Goal: Task Accomplishment & Management: Complete application form

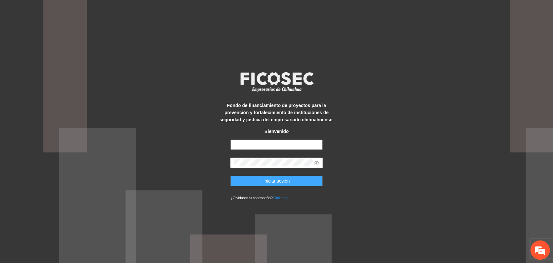
type input "**********"
click at [261, 180] on button "Iniciar sesión" at bounding box center [276, 181] width 92 height 10
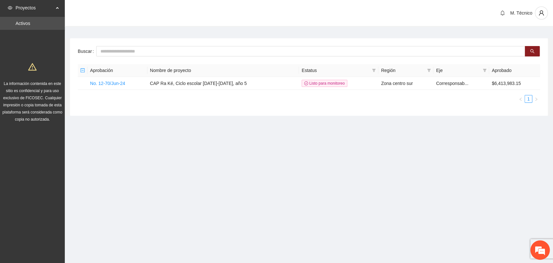
click at [222, 118] on main "Buscar Aprobación Nombre de proyecto Estatus Región Eje Aprobado No. 12-70/Jun-…" at bounding box center [309, 74] width 488 height 95
click at [93, 81] on link "No. 12-70/Jun-24" at bounding box center [107, 83] width 35 height 5
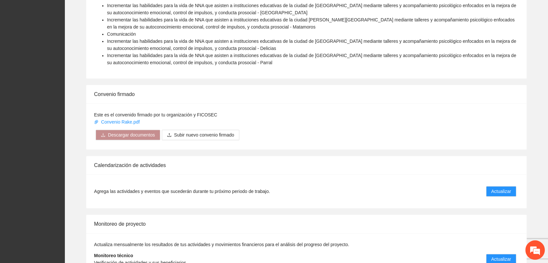
scroll to position [472, 0]
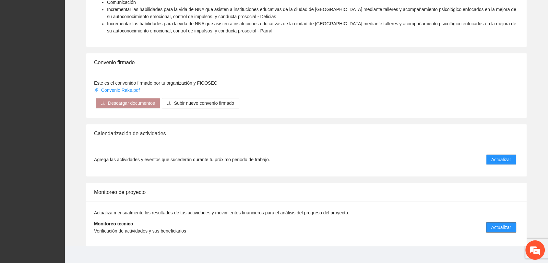
click at [506, 224] on span "Actualizar" at bounding box center [501, 227] width 20 height 7
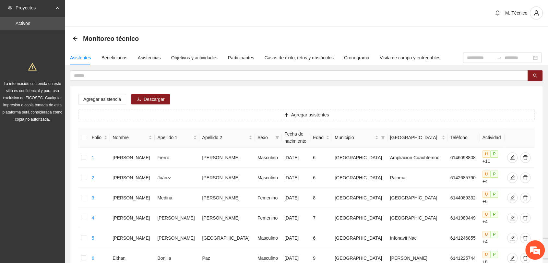
click at [117, 59] on div "Beneficiarios" at bounding box center [114, 57] width 26 height 7
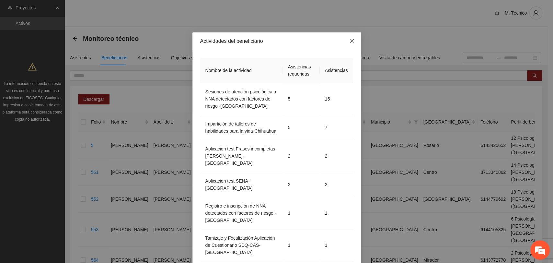
click at [350, 41] on icon "close" at bounding box center [352, 40] width 5 height 5
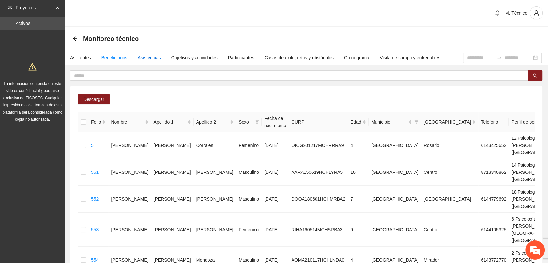
click at [153, 58] on div "Asistencias" at bounding box center [149, 57] width 23 height 7
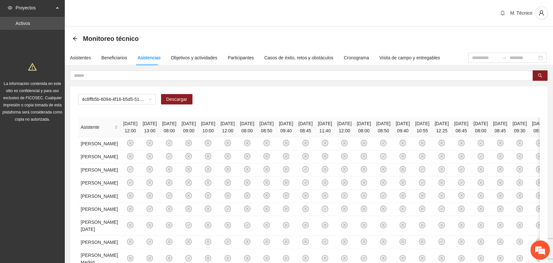
click at [191, 87] on div "4c8ffb5b-6094-4f16-b5d5-5176dc84fcd3 Descargar Asistente [DATE] 12:00 [DATE] 13…" at bounding box center [308, 262] width 477 height 353
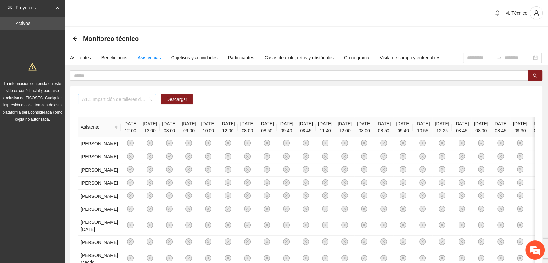
click at [145, 99] on span "A1.1 Impartición de talleres de habilidades para la vida-[GEOGRAPHIC_DATA]" at bounding box center [117, 99] width 70 height 10
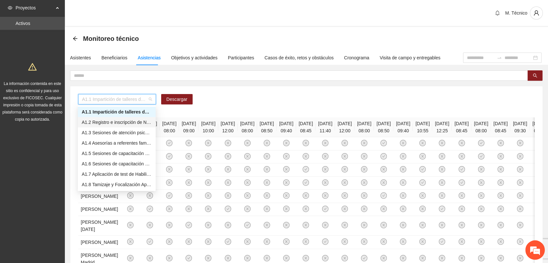
click at [121, 122] on div "A1.2 Registro e inscripción de NNA detectados con factores de riesgo -[GEOGRAPH…" at bounding box center [117, 122] width 70 height 7
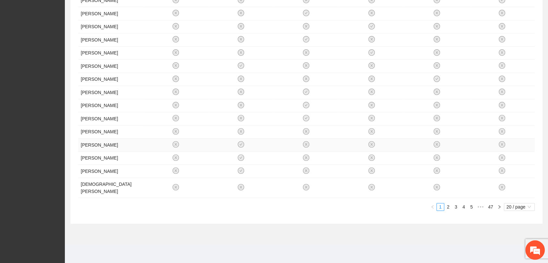
scroll to position [280, 0]
click at [447, 208] on link "2" at bounding box center [447, 206] width 7 height 7
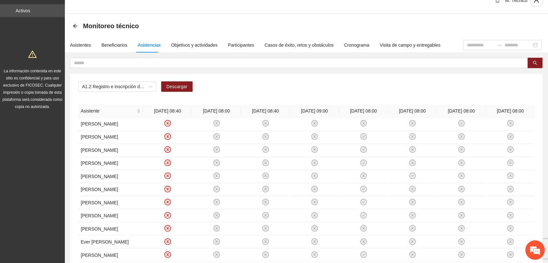
scroll to position [0, 0]
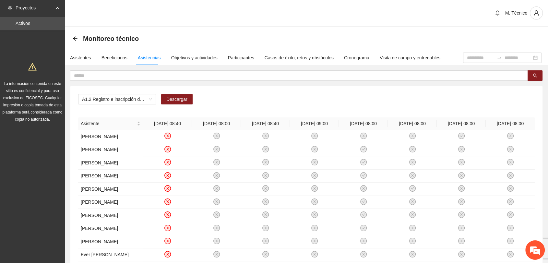
click at [190, 88] on div "A1.2 Registro e inscripción de NNA detectados con factores de riesgo -[GEOGRAPH…" at bounding box center [306, 252] width 472 height 332
click at [183, 56] on div "Objetivos y actividades" at bounding box center [194, 57] width 46 height 7
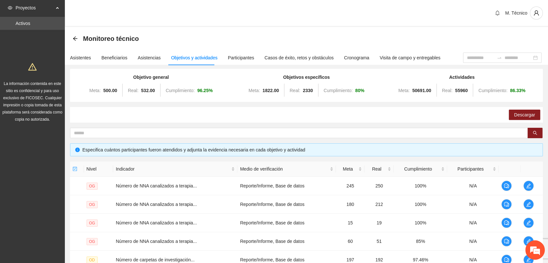
click at [213, 120] on div "Descargar" at bounding box center [306, 115] width 472 height 16
click at [133, 57] on div "Asistentes Beneficiarios Asistencias Objetivos y actividades Participantes Caso…" at bounding box center [252, 57] width 375 height 15
click at [135, 57] on div "Asistentes Beneficiarios Asistencias Objetivos y actividades Participantes Caso…" at bounding box center [252, 57] width 375 height 15
click at [139, 58] on div "Asistencias" at bounding box center [149, 57] width 23 height 7
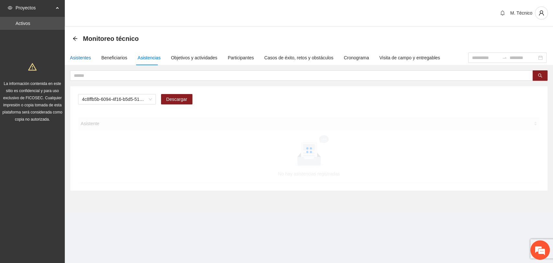
click at [84, 59] on div "Asistentes" at bounding box center [80, 57] width 21 height 7
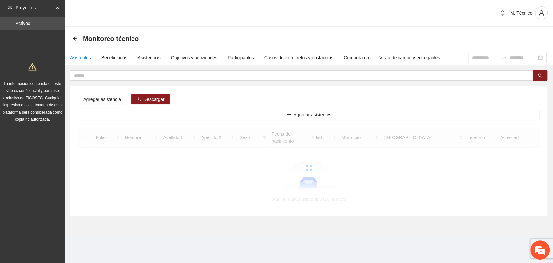
click at [223, 94] on div "Agregar asistencia Descargar Agregar asistentes Folio Nombre Apellido 1 Apellid…" at bounding box center [308, 151] width 477 height 130
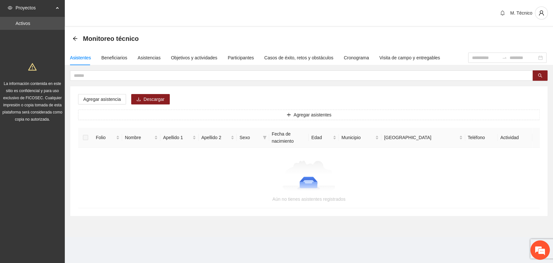
click at [199, 95] on div "Agregar asistencia Descargar Agregar asistentes Folio Nombre Apellido 1 Apellid…" at bounding box center [308, 151] width 477 height 130
click at [240, 94] on div "Agregar asistencia Descargar Agregar asistentes Folio Nombre Apellido 1 Apellid…" at bounding box center [308, 151] width 477 height 130
click at [306, 116] on span "Agregar asistentes" at bounding box center [313, 114] width 38 height 7
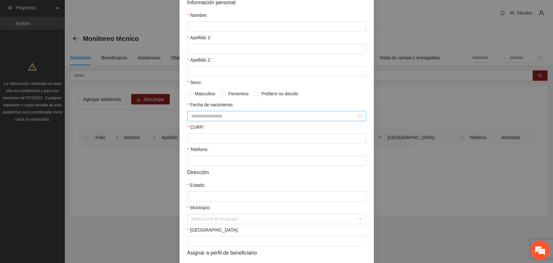
scroll to position [115, 0]
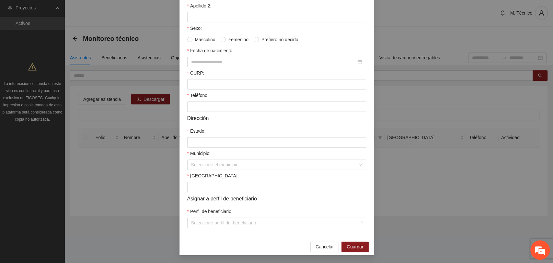
click at [307, 203] on form "Información personal Nombre: Apellido 1: Apellido 2: Sexo: Masculino Femenino P…" at bounding box center [276, 86] width 179 height 284
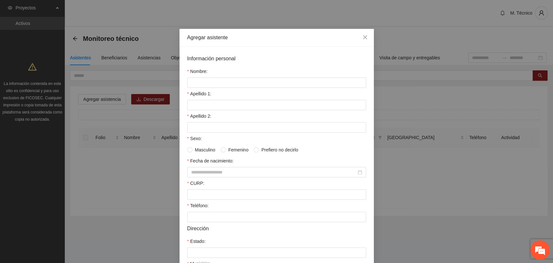
scroll to position [0, 0]
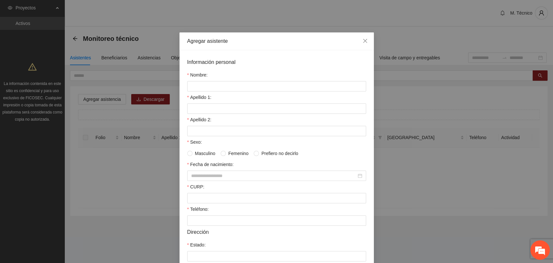
click at [336, 160] on form "Información personal Nombre: Apellido 1: Apellido 2: Sexo: Masculino Femenino P…" at bounding box center [276, 200] width 179 height 284
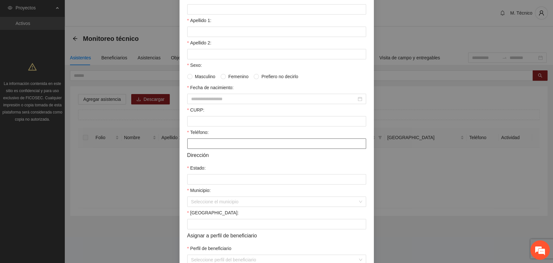
scroll to position [115, 0]
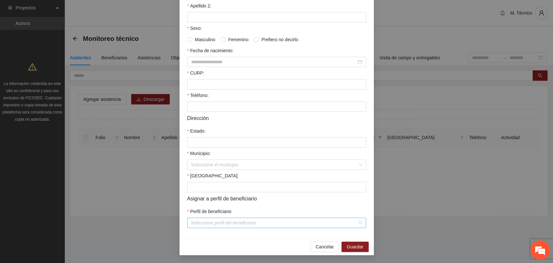
click at [284, 217] on div "Seleccione perfil del beneficiario" at bounding box center [276, 222] width 179 height 10
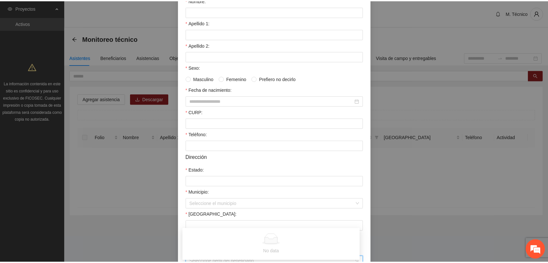
scroll to position [7, 0]
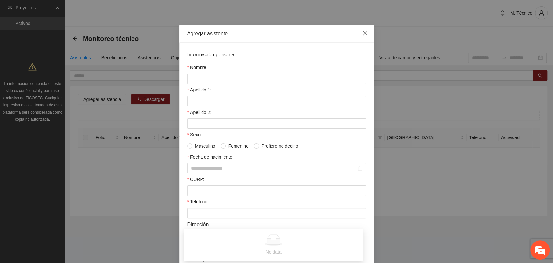
click at [363, 35] on icon "close" at bounding box center [365, 33] width 5 height 5
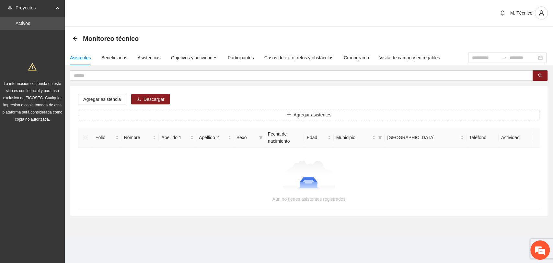
click at [357, 90] on div "Agregar asistencia Descargar Agregar asistentes Folio Nombre Apellido 1 Apellid…" at bounding box center [308, 151] width 477 height 130
click at [202, 98] on div "Agregar asistencia Descargar Agregar asistentes Folio Nombre Apellido 1 Apellid…" at bounding box center [308, 151] width 477 height 130
click at [233, 90] on div "Agregar asistencia Descargar Agregar asistentes Folio Nombre Apellido 1 Apellid…" at bounding box center [308, 151] width 477 height 130
click at [312, 98] on div "Agregar asistencia Descargar Agregar asistentes Folio Nombre Apellido 1 Apellid…" at bounding box center [308, 151] width 477 height 130
click at [316, 102] on div "Agregar asistencia Descargar Agregar asistentes Folio Nombre Apellido 1 Apellid…" at bounding box center [308, 151] width 477 height 130
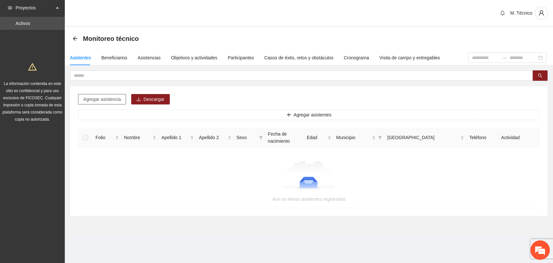
click at [100, 99] on span "Agregar asistencia" at bounding box center [102, 99] width 38 height 7
click at [264, 96] on div "Agregar asistencia Descargar Agregar asistentes Folio Nombre Apellido 1 Apellid…" at bounding box center [308, 151] width 477 height 130
click at [119, 57] on div "Beneficiarios" at bounding box center [114, 57] width 26 height 7
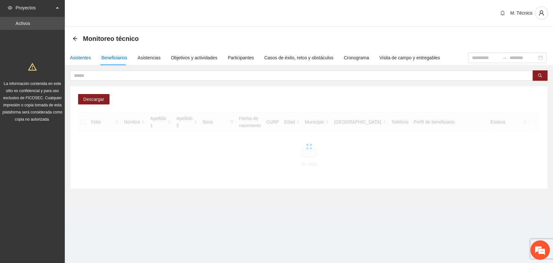
click at [79, 54] on div "Asistentes" at bounding box center [80, 57] width 21 height 7
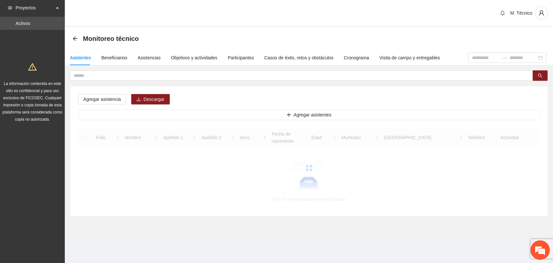
click at [305, 92] on div "Agregar asistencia Descargar Agregar asistentes Folio Nombre Apellido 1 Apellid…" at bounding box center [308, 151] width 477 height 130
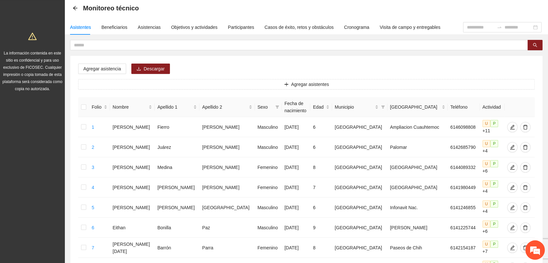
scroll to position [0, 0]
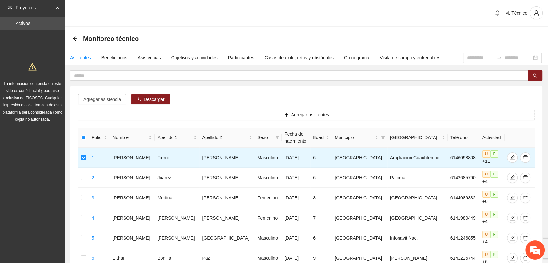
click at [118, 98] on span "Agregar asistencia" at bounding box center [102, 99] width 38 height 7
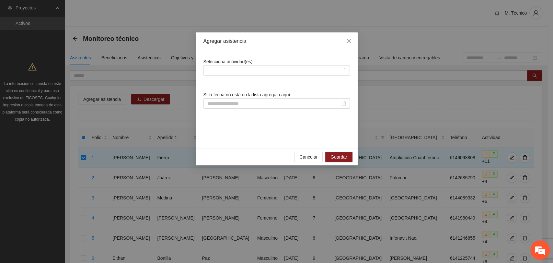
click at [318, 136] on div "Selecciona actividad(es) Si la fecha no está en la lista agrégala aquí" at bounding box center [276, 99] width 146 height 82
click at [282, 70] on div at bounding box center [273, 70] width 137 height 8
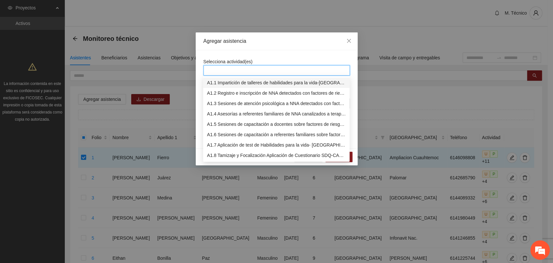
click at [341, 56] on div "Selecciona actividad(es) Si la fecha no está en la lista agrégala aquí" at bounding box center [277, 99] width 162 height 98
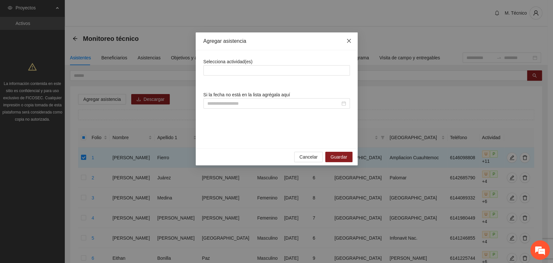
click at [346, 44] on span "Close" at bounding box center [348, 40] width 17 height 17
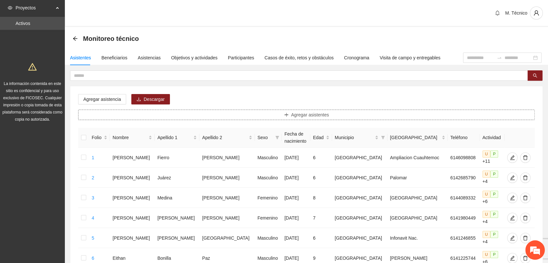
click at [197, 113] on button "Agregar asistentes" at bounding box center [306, 115] width 456 height 10
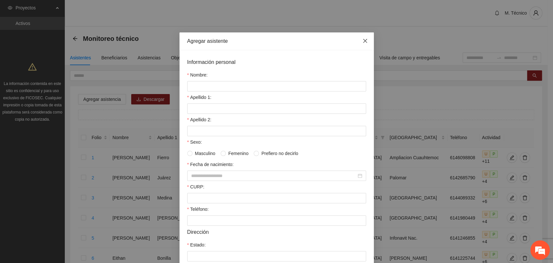
drag, startPoint x: 363, startPoint y: 40, endPoint x: 373, endPoint y: 50, distance: 14.9
click at [363, 40] on icon "close" at bounding box center [365, 40] width 5 height 5
